Goal: Transaction & Acquisition: Obtain resource

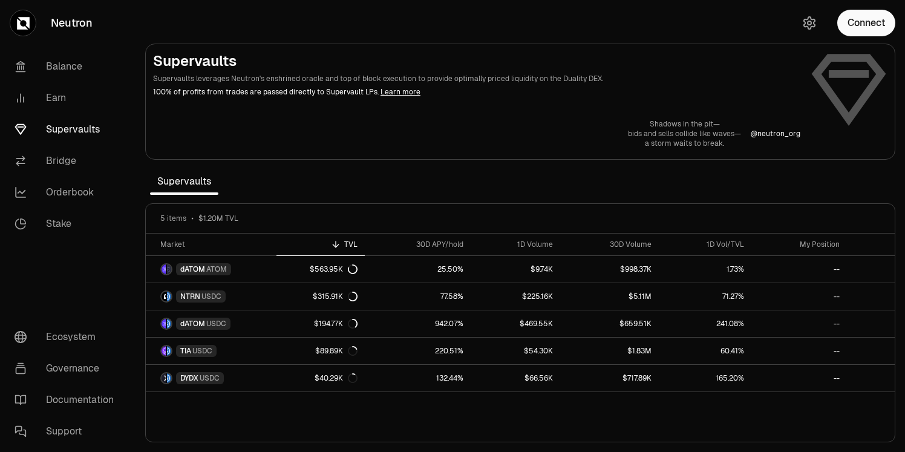
click at [330, 189] on section "Supervaults Supervaults leverages Neutron's enshrined oracle and top of block e…" at bounding box center [521, 226] width 770 height 452
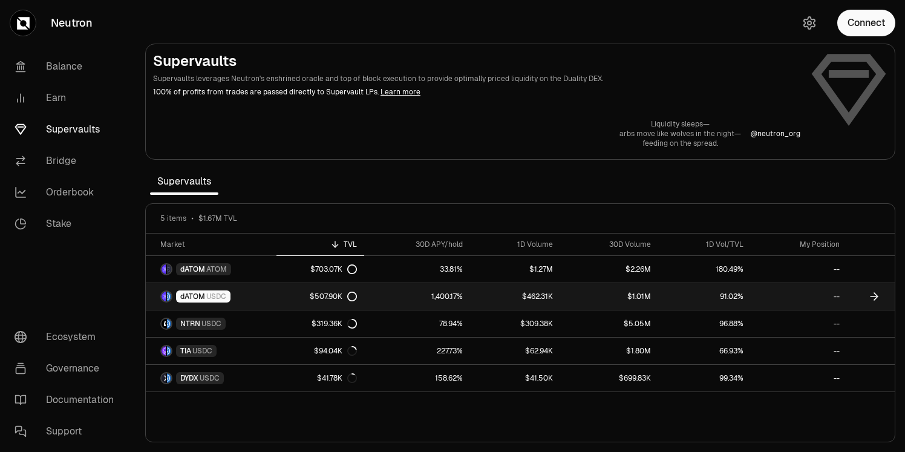
click at [391, 298] on link "1,400.17%" at bounding box center [417, 296] width 106 height 27
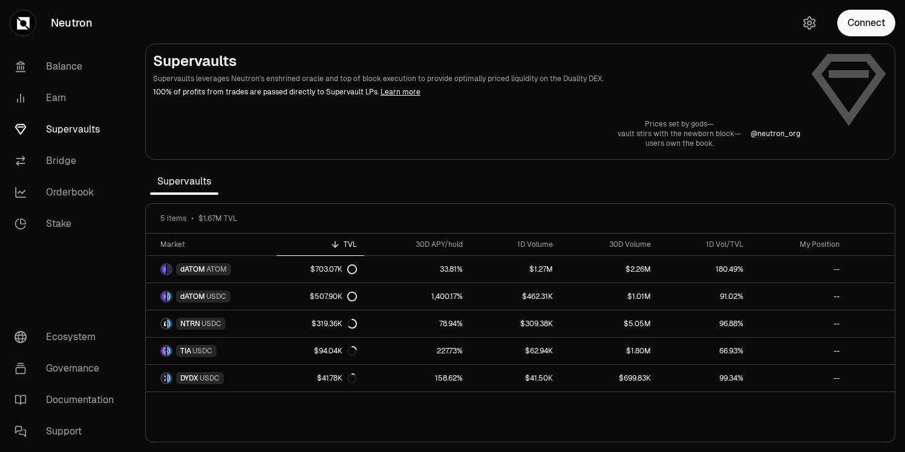
click at [381, 209] on div "5 items $1.67M TVL" at bounding box center [520, 219] width 749 height 30
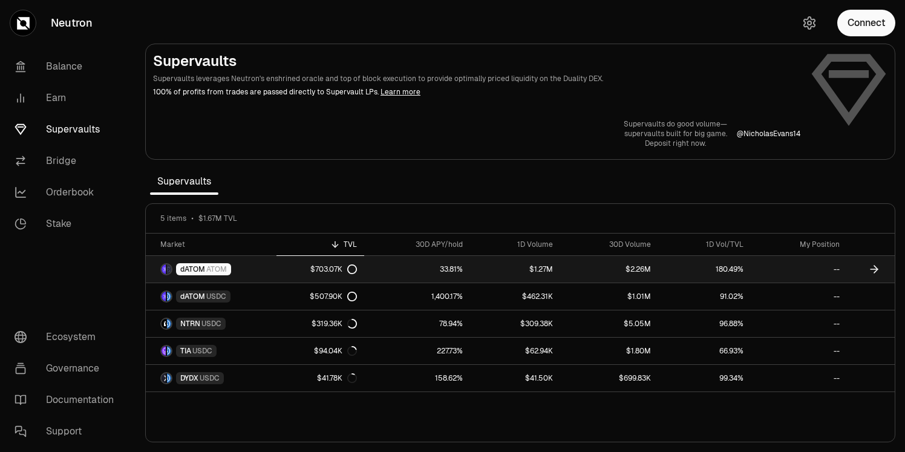
click at [874, 267] on icon at bounding box center [874, 269] width 12 height 12
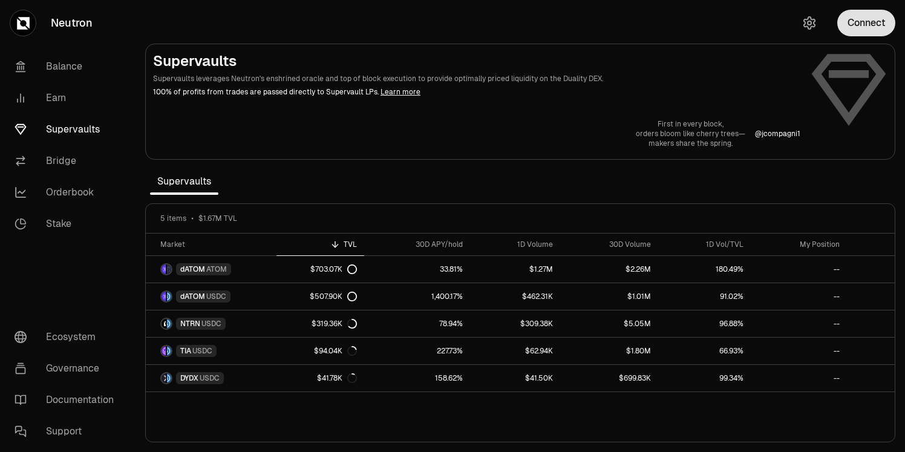
click at [850, 27] on button "Connect" at bounding box center [866, 23] width 58 height 27
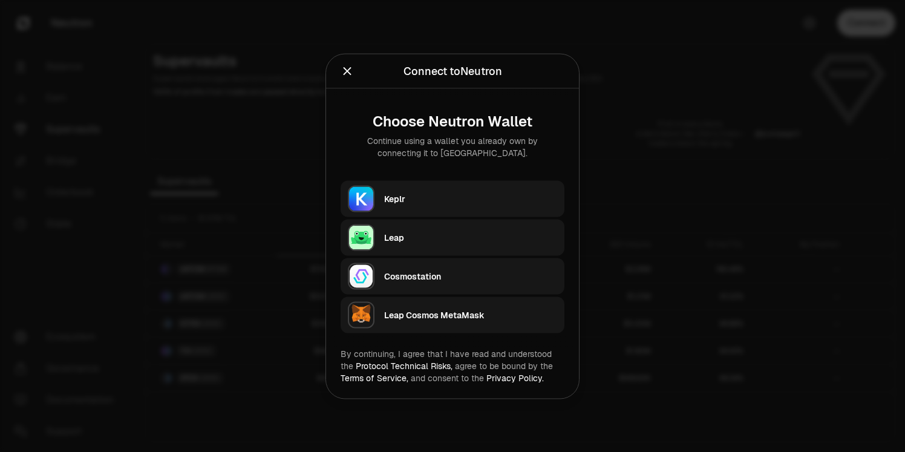
click at [436, 199] on div "Keplr" at bounding box center [470, 198] width 173 height 12
